Goal: Information Seeking & Learning: Learn about a topic

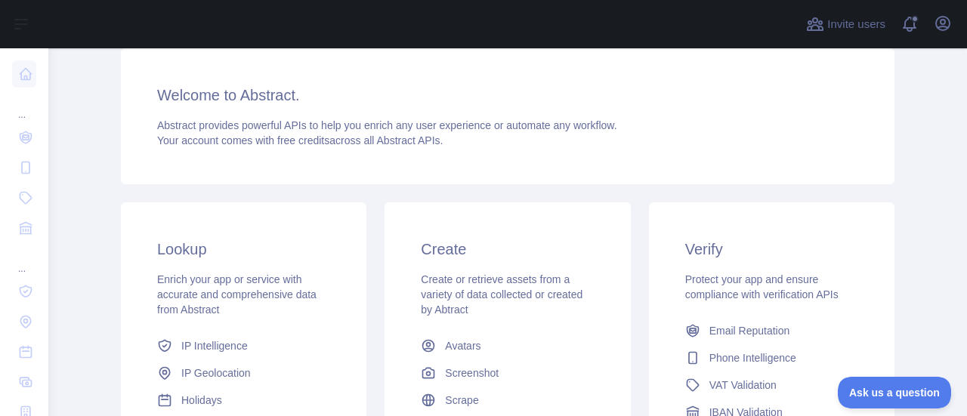
scroll to position [254, 0]
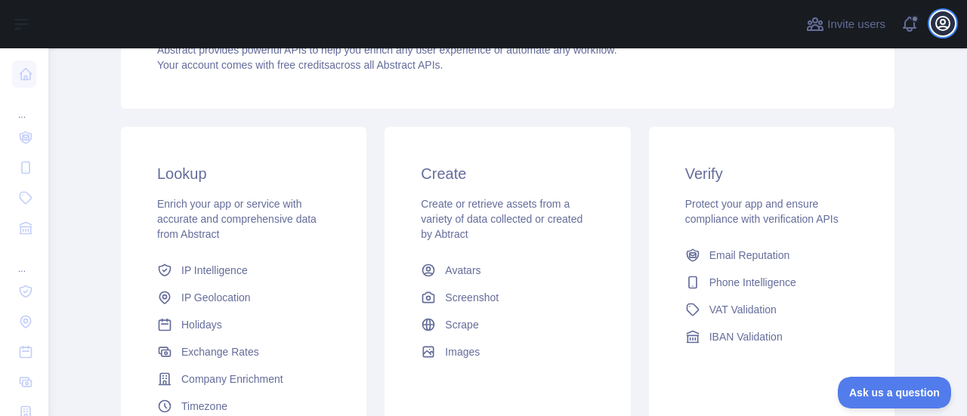
click at [942, 20] on icon "button" at bounding box center [942, 23] width 18 height 18
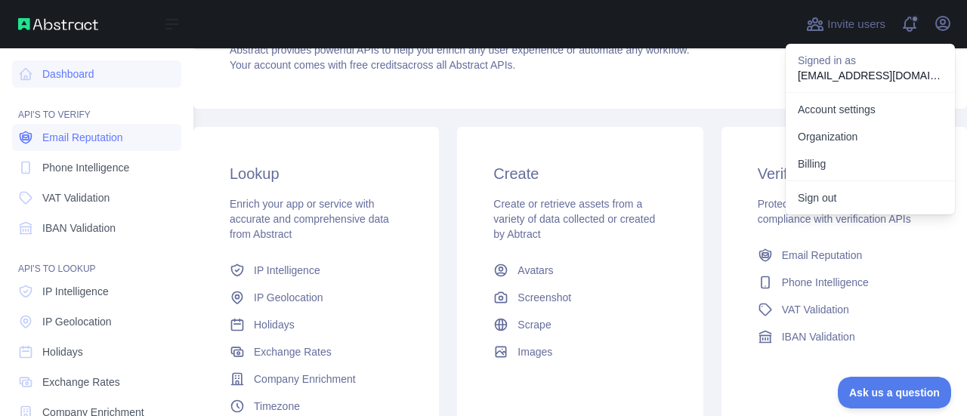
click at [71, 137] on span "Email Reputation" at bounding box center [82, 137] width 81 height 15
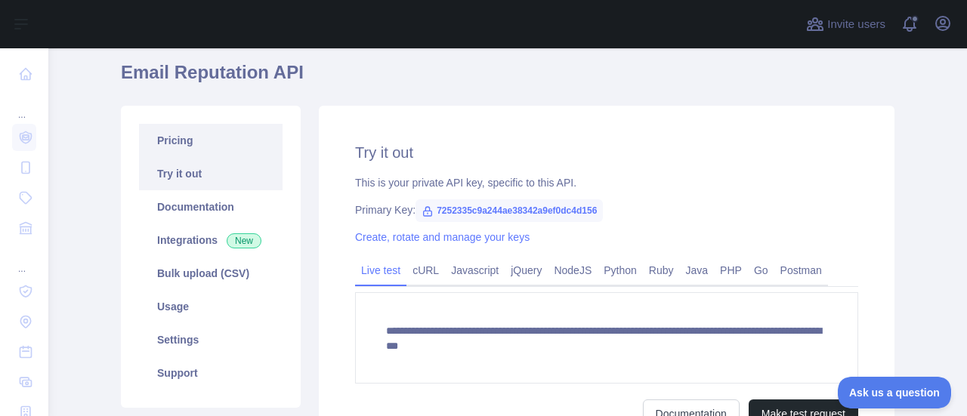
scroll to position [57, 0]
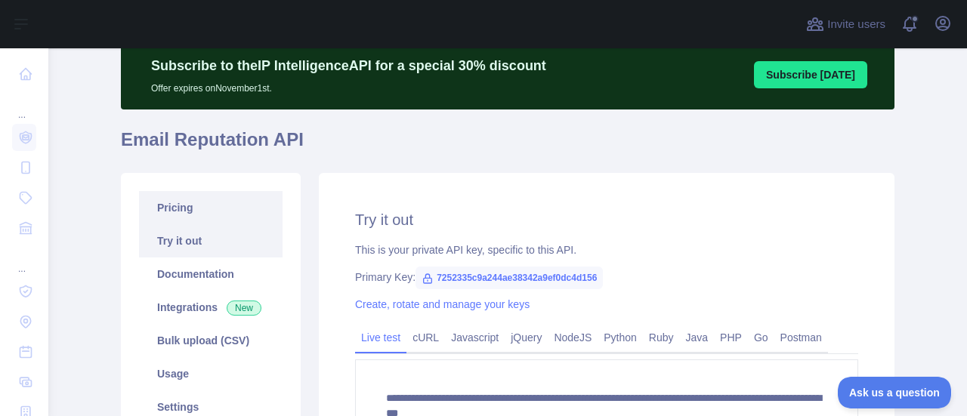
click at [172, 199] on link "Pricing" at bounding box center [210, 207] width 143 height 33
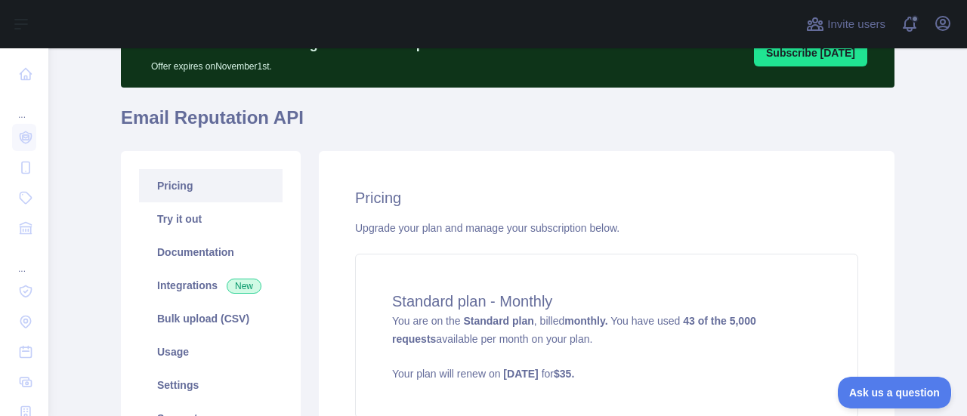
scroll to position [76, 0]
